Goal: Task Accomplishment & Management: Manage account settings

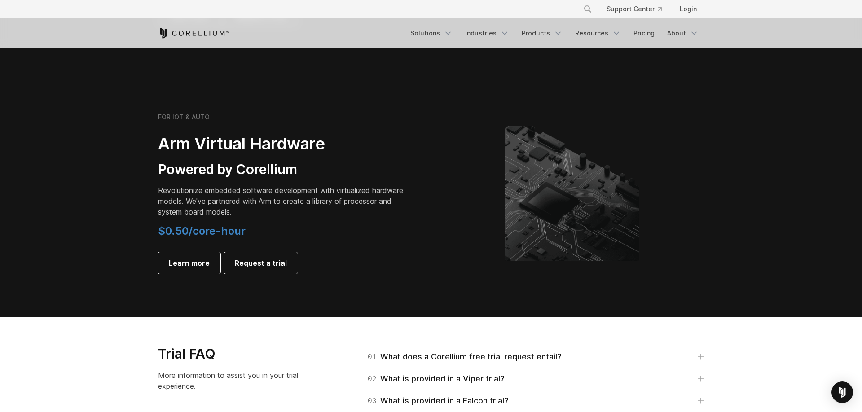
scroll to position [1006, 0]
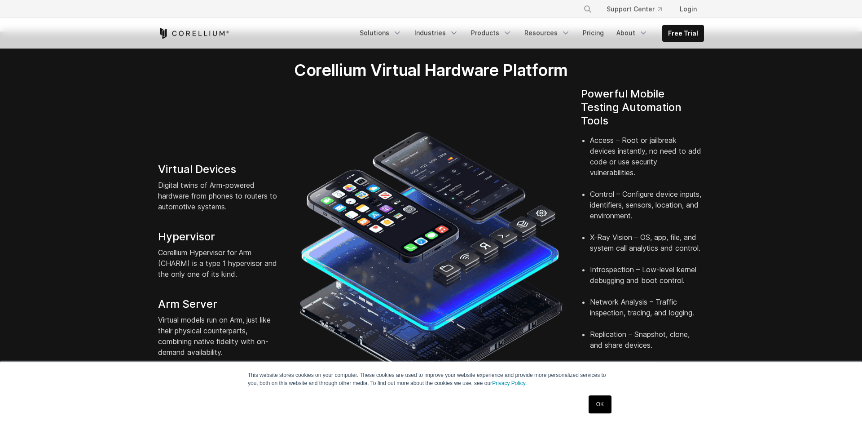
scroll to position [171, 0]
click at [690, 12] on link "Login" at bounding box center [688, 9] width 31 height 16
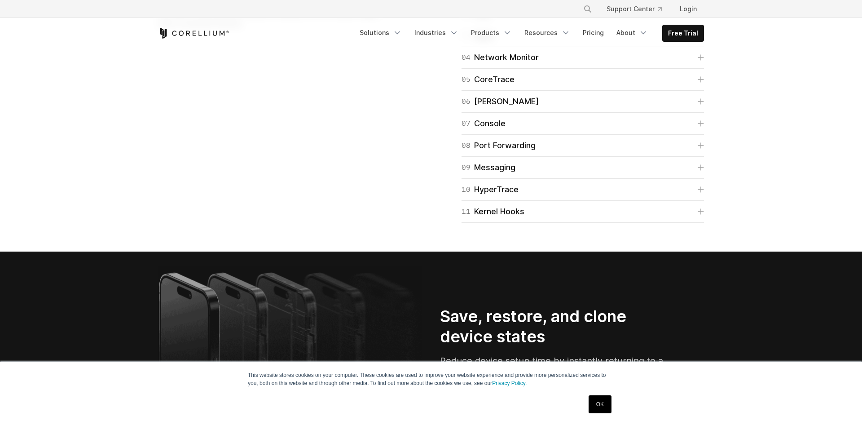
scroll to position [1786, 0]
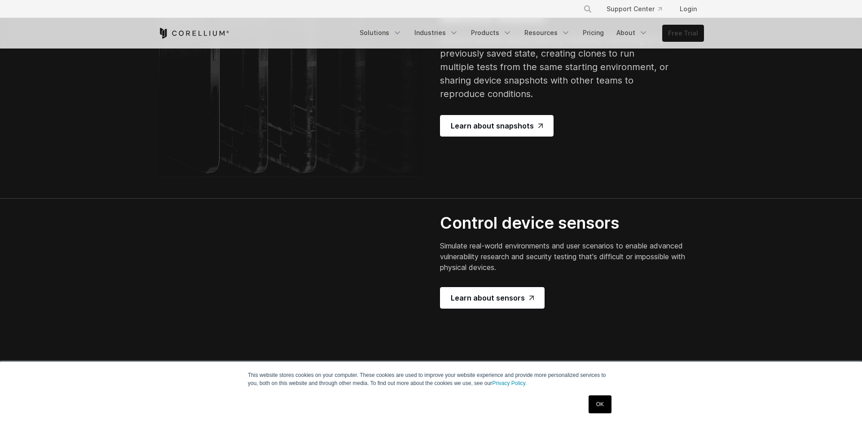
click at [674, 37] on link "Free Trial" at bounding box center [683, 33] width 41 height 16
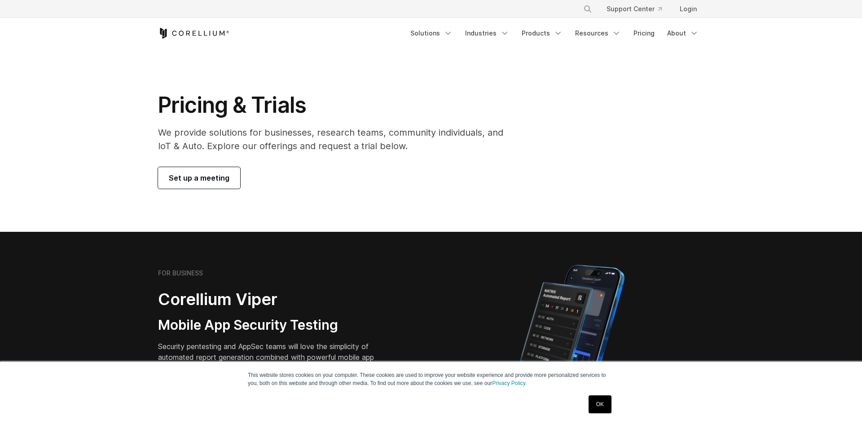
scroll to position [275, 0]
